Goal: Find specific page/section: Find specific page/section

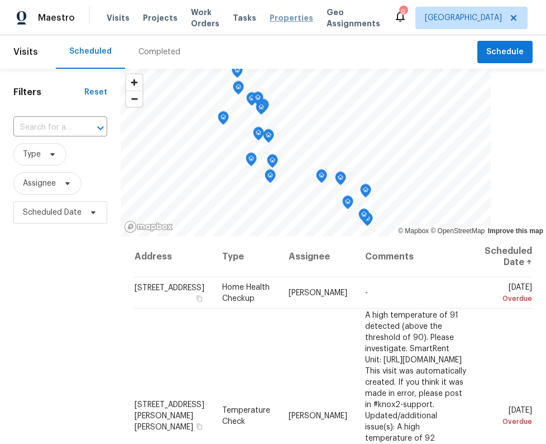
click at [272, 23] on span "Properties" at bounding box center [292, 17] width 44 height 11
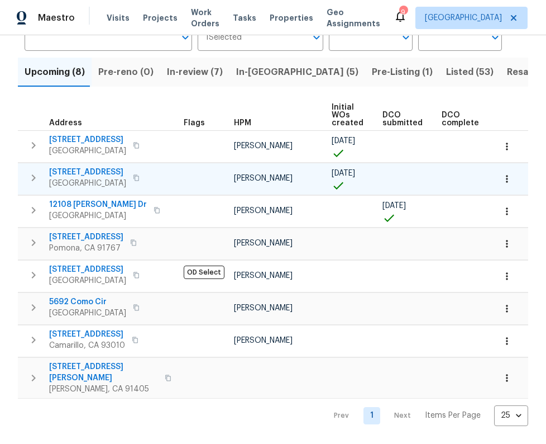
scroll to position [127, 0]
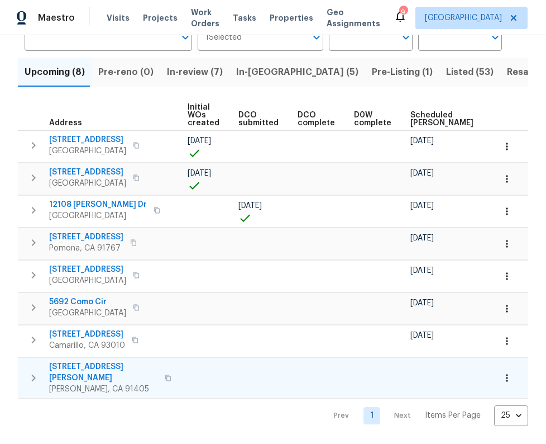
drag, startPoint x: 179, startPoint y: 355, endPoint x: 222, endPoint y: 360, distance: 43.9
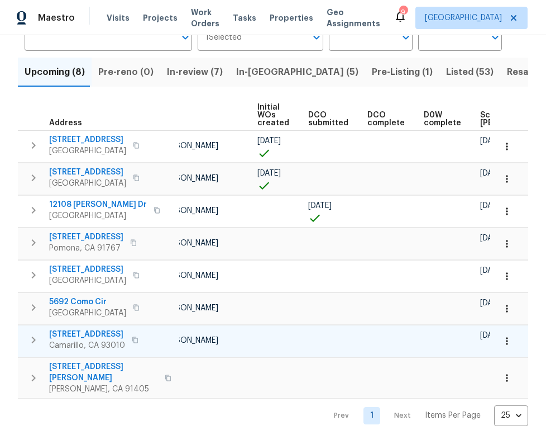
scroll to position [0, 0]
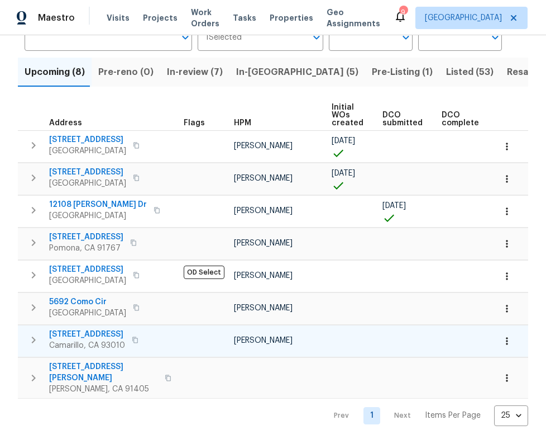
drag, startPoint x: 379, startPoint y: 330, endPoint x: 293, endPoint y: 324, distance: 86.2
